Goal: Information Seeking & Learning: Check status

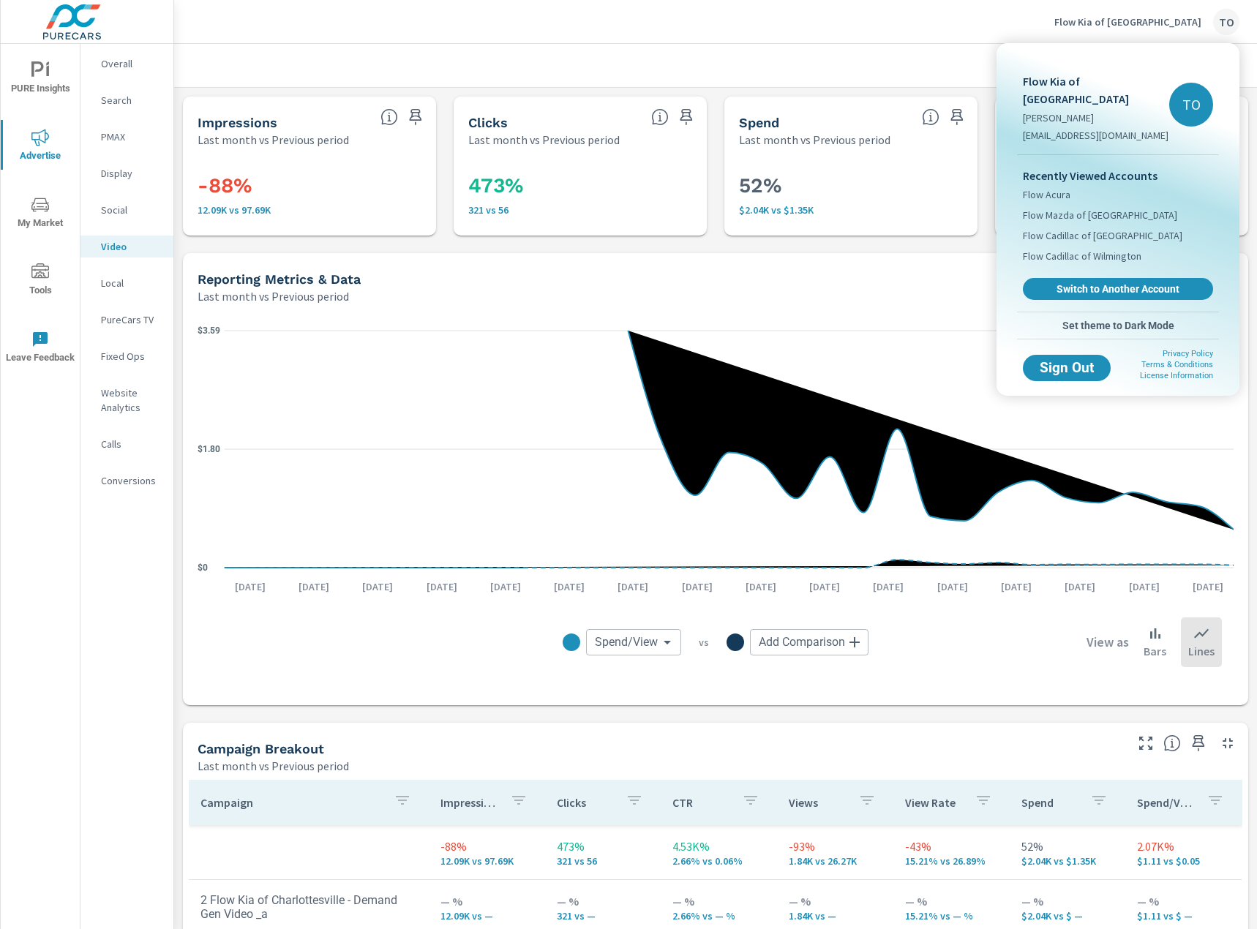
scroll to position [293, 0]
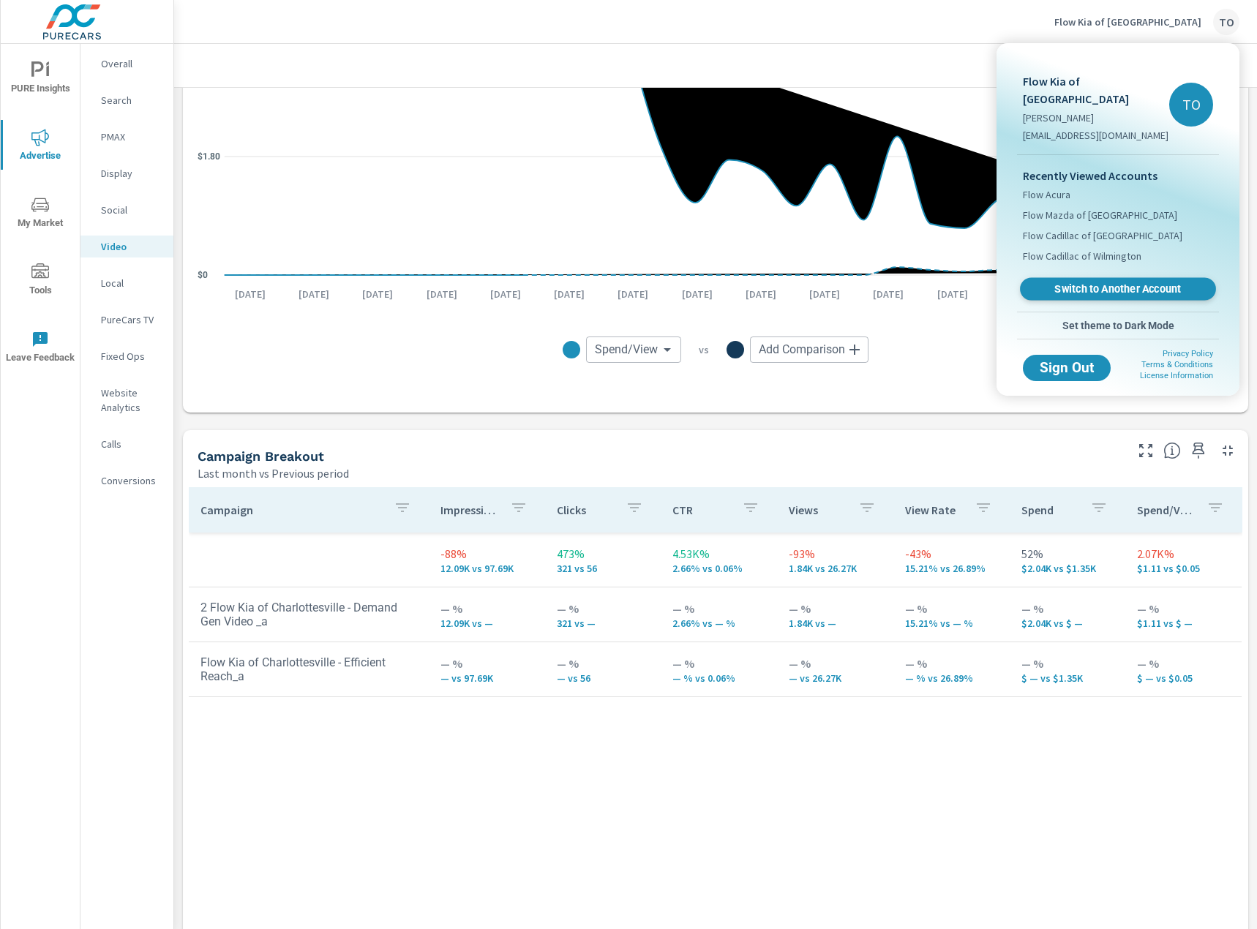
click at [1108, 283] on span "Switch to Another Account" at bounding box center [1117, 290] width 179 height 14
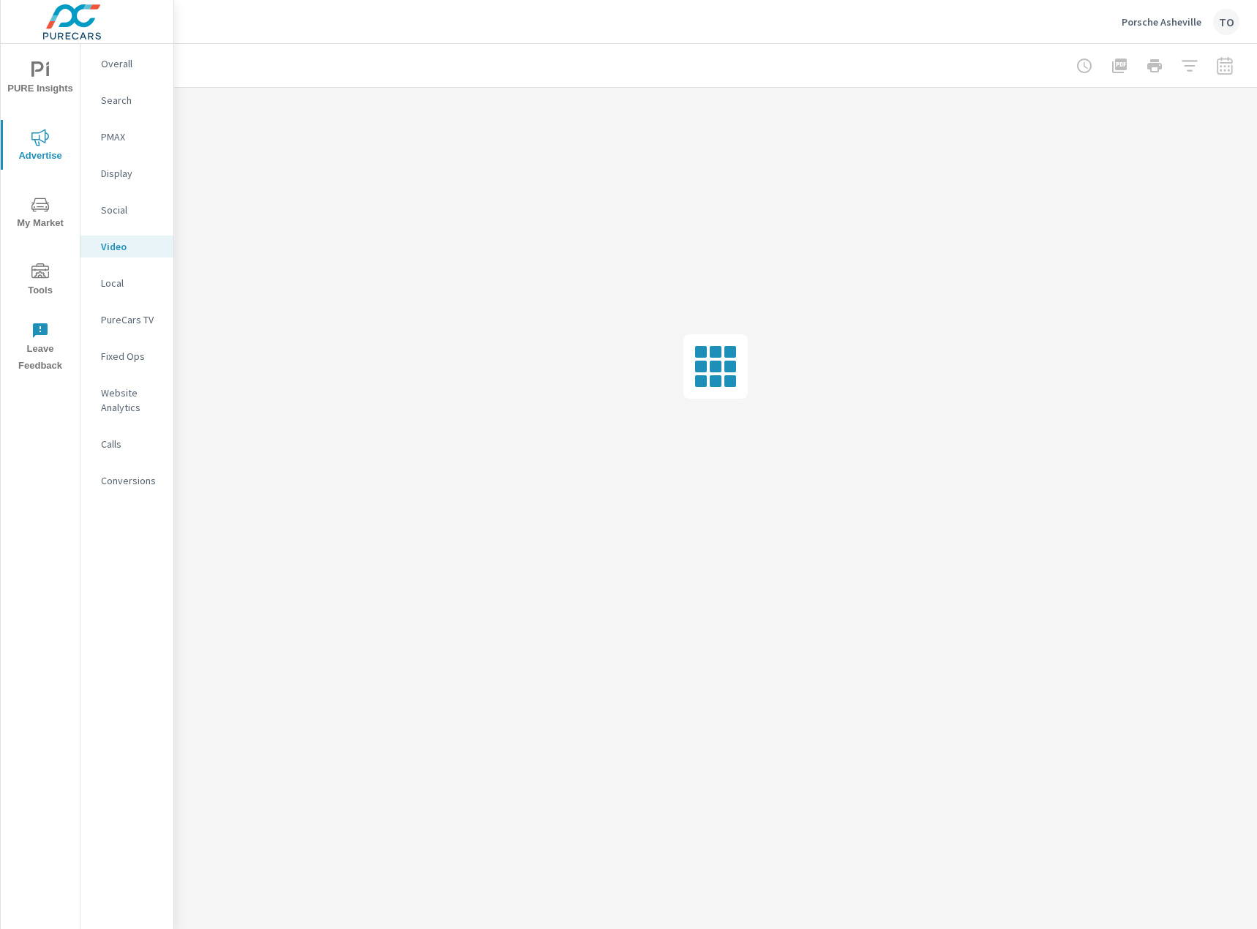
click at [122, 137] on p "PMAX" at bounding box center [131, 137] width 61 height 15
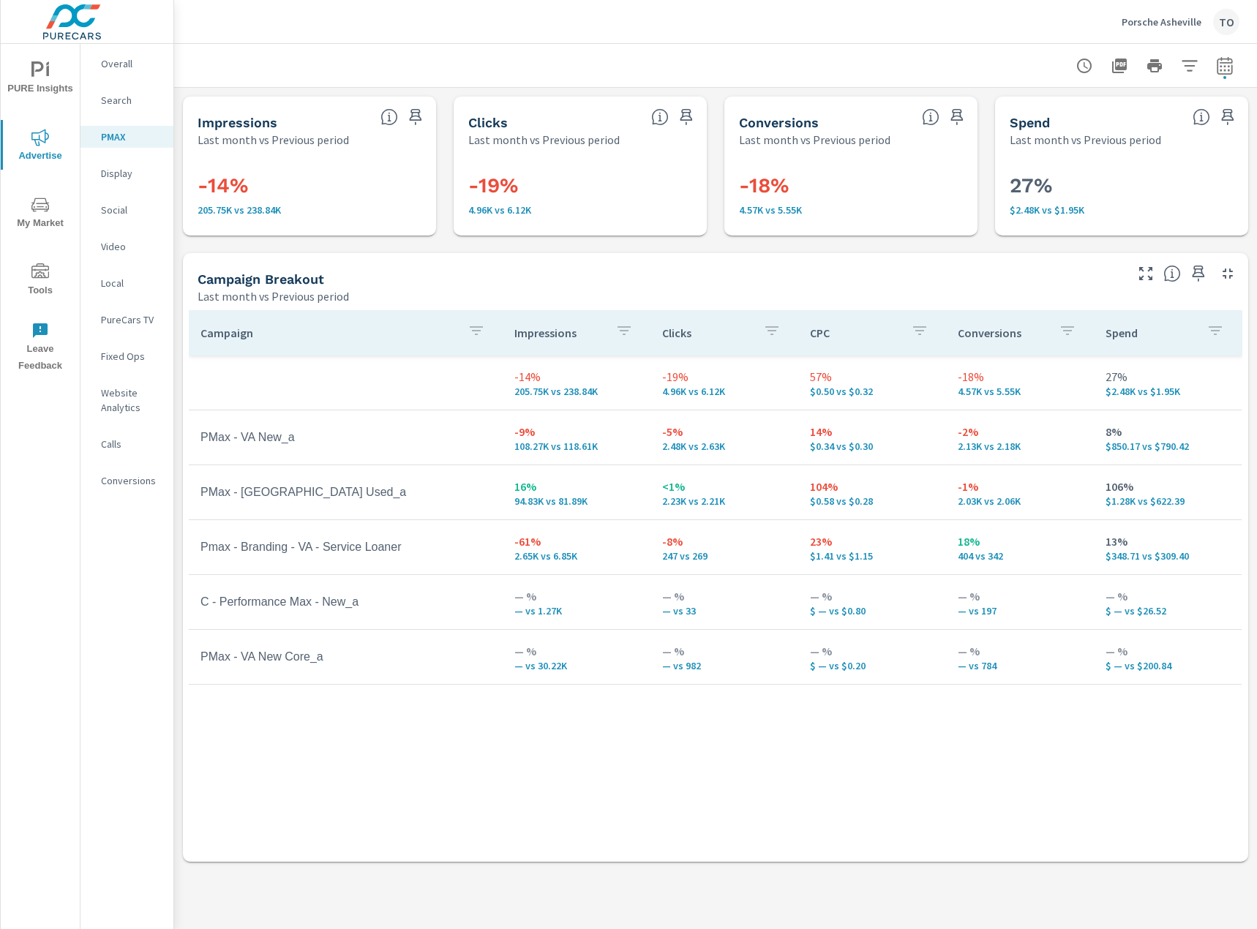
click at [1218, 61] on icon "button" at bounding box center [1224, 65] width 15 height 18
select select "Last month"
select select "Previous period"
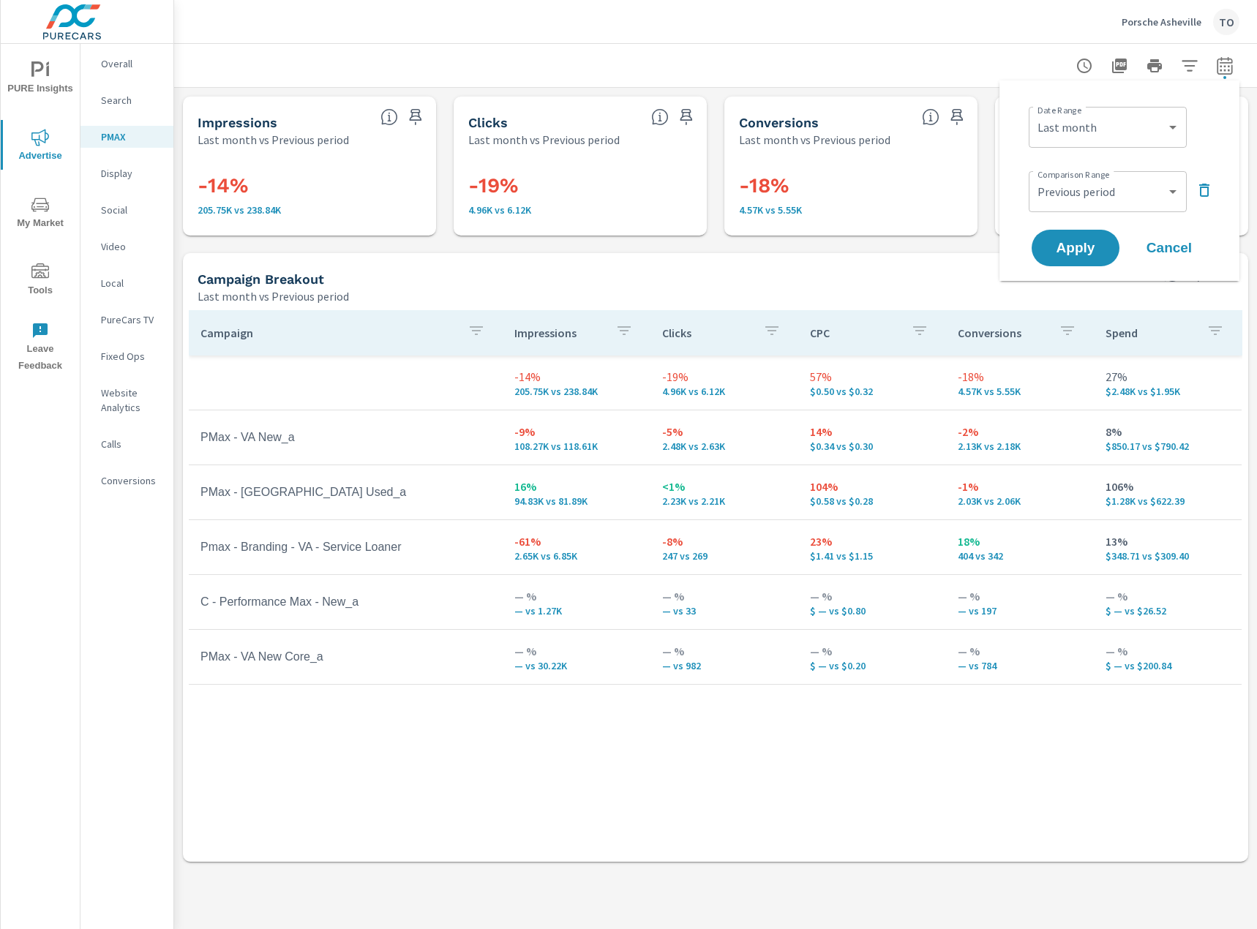
click at [877, 47] on div at bounding box center [716, 65] width 1048 height 43
